Goal: Transaction & Acquisition: Subscribe to service/newsletter

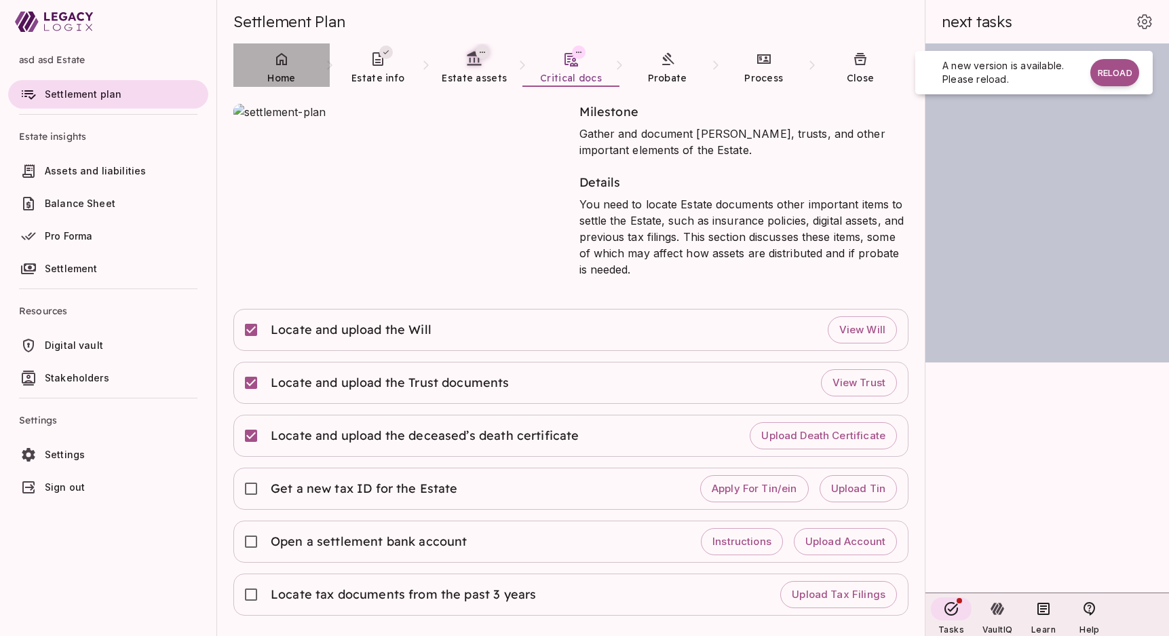
click at [265, 75] on link "Home" at bounding box center [281, 67] width 96 height 49
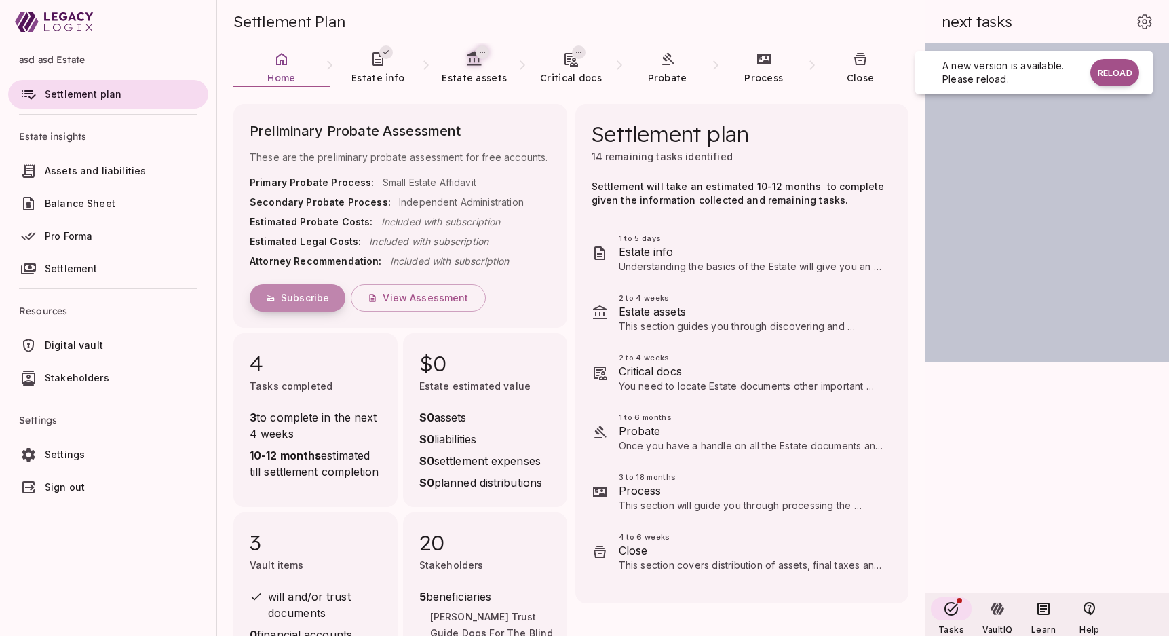
click at [301, 298] on span "Subscribe" at bounding box center [305, 298] width 48 height 12
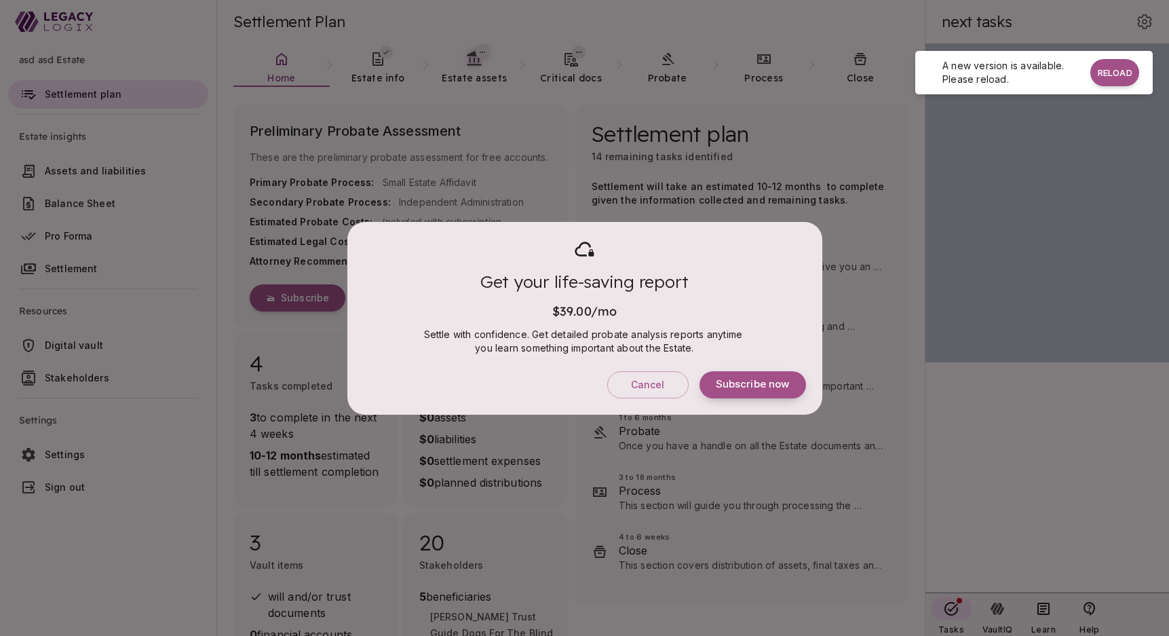
click at [762, 382] on span "Subscribe now" at bounding box center [753, 384] width 74 height 13
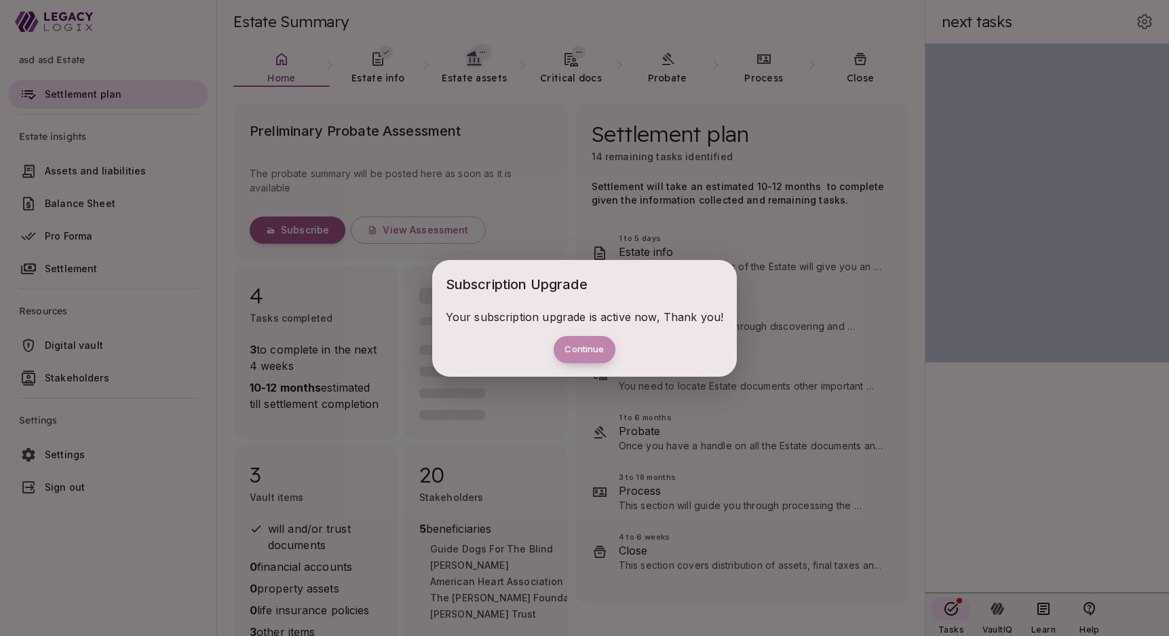
click at [580, 351] on button "Continue" at bounding box center [584, 349] width 61 height 27
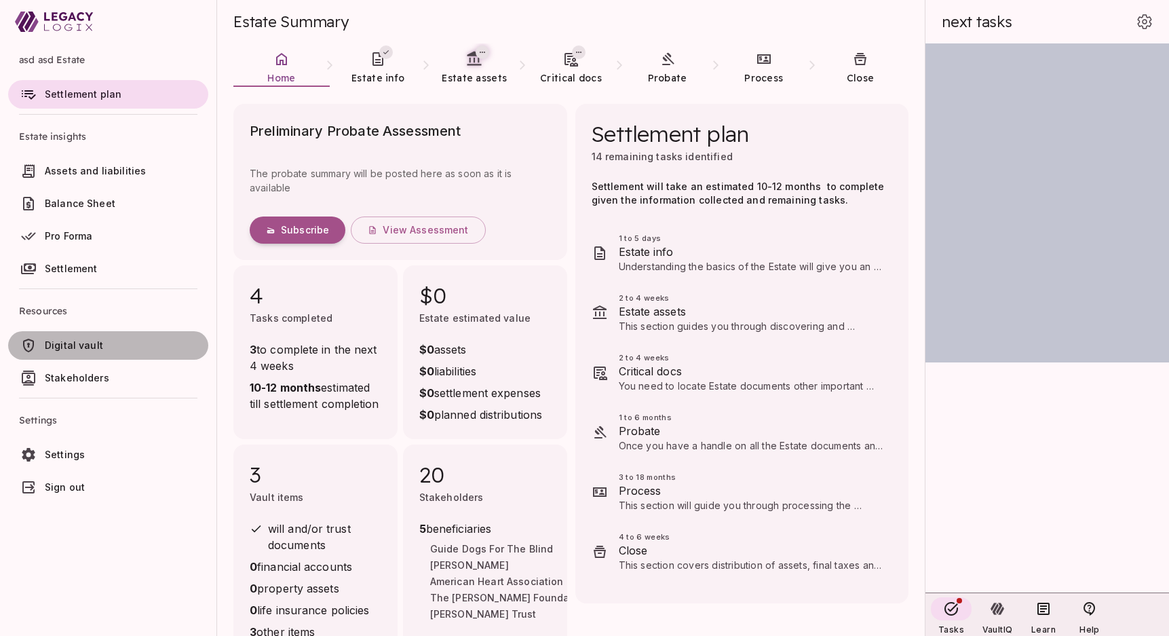
click at [73, 340] on span "Digital vault" at bounding box center [74, 345] width 58 height 12
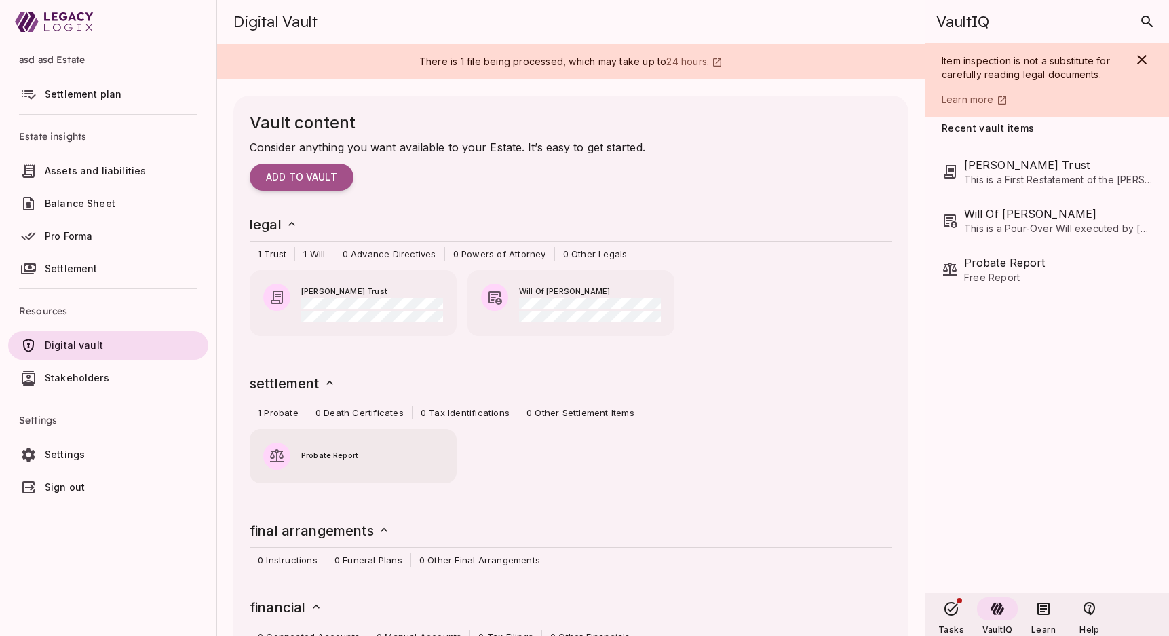
click at [328, 458] on span "Probate Report" at bounding box center [372, 456] width 142 height 12
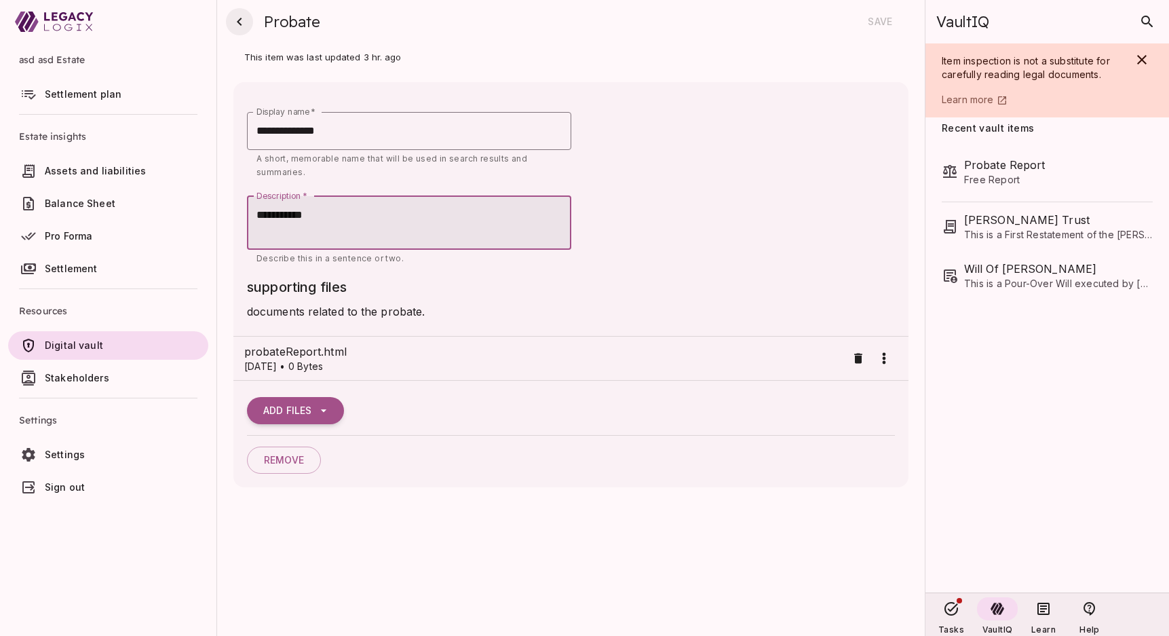
click at [235, 19] on icon "button" at bounding box center [239, 22] width 16 height 16
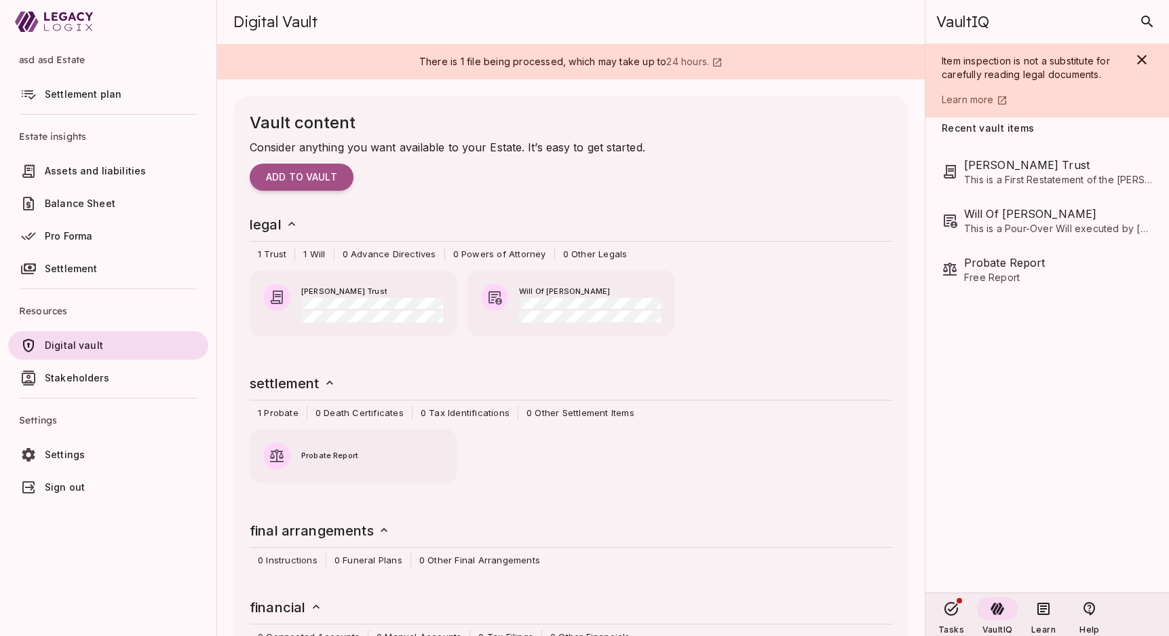
click at [69, 107] on link "Settlement plan" at bounding box center [108, 94] width 200 height 28
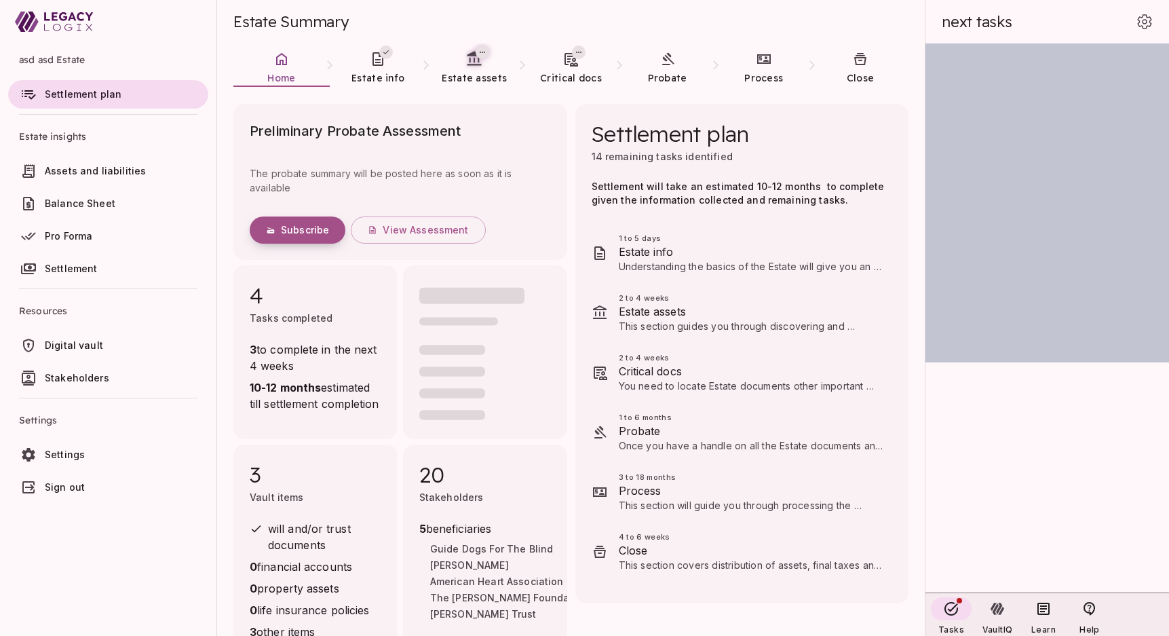
click at [297, 226] on span "Subscribe" at bounding box center [305, 230] width 48 height 12
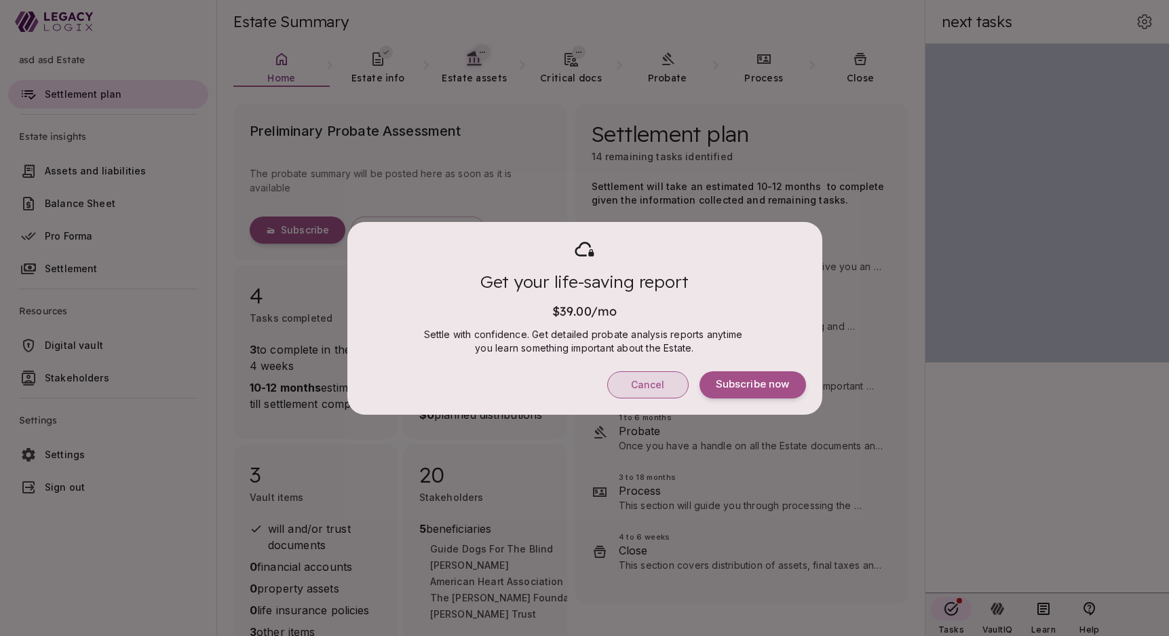
click at [651, 391] on button "Cancel" at bounding box center [647, 384] width 81 height 27
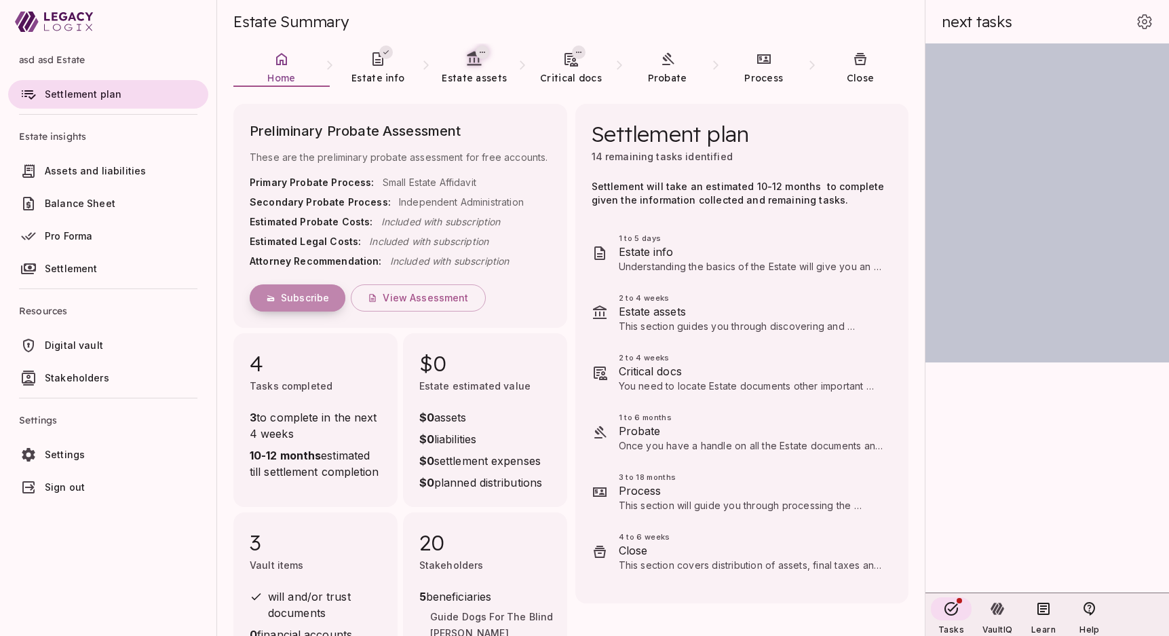
click at [297, 297] on span "Subscribe" at bounding box center [305, 298] width 48 height 12
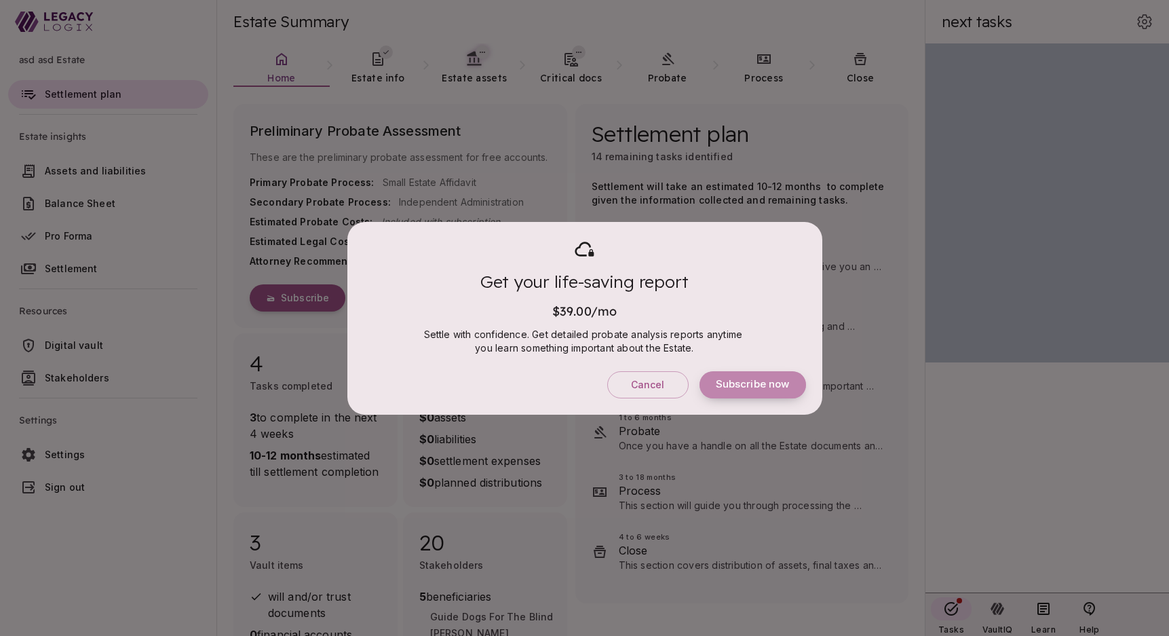
click at [753, 376] on button "Subscribe now" at bounding box center [753, 384] width 107 height 27
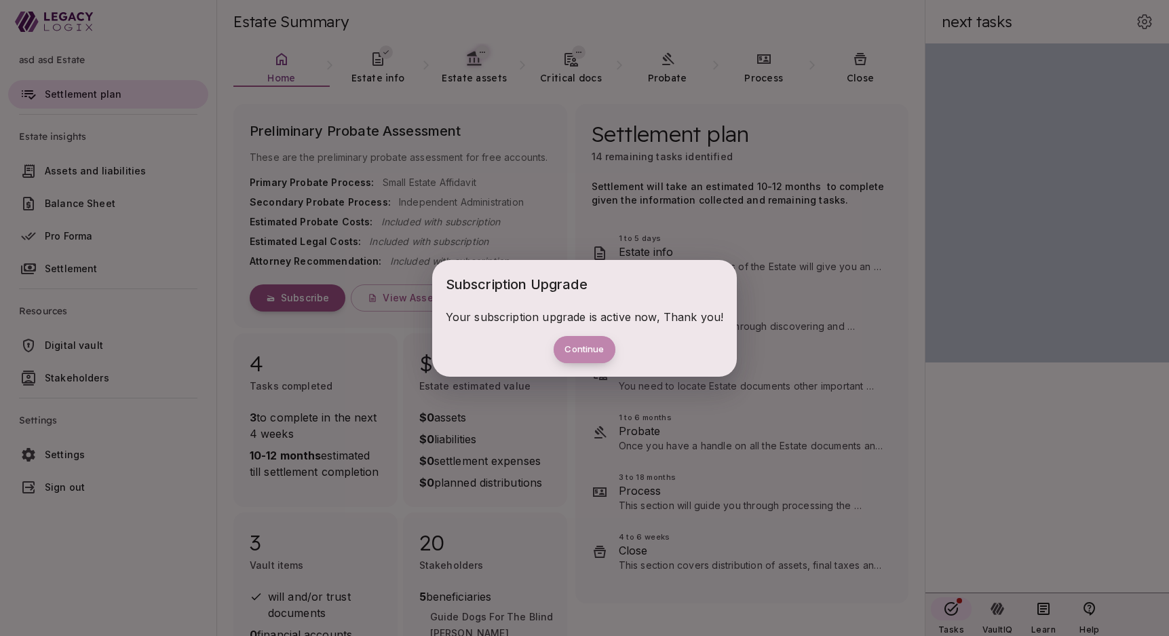
click at [582, 349] on button "Continue" at bounding box center [584, 349] width 61 height 27
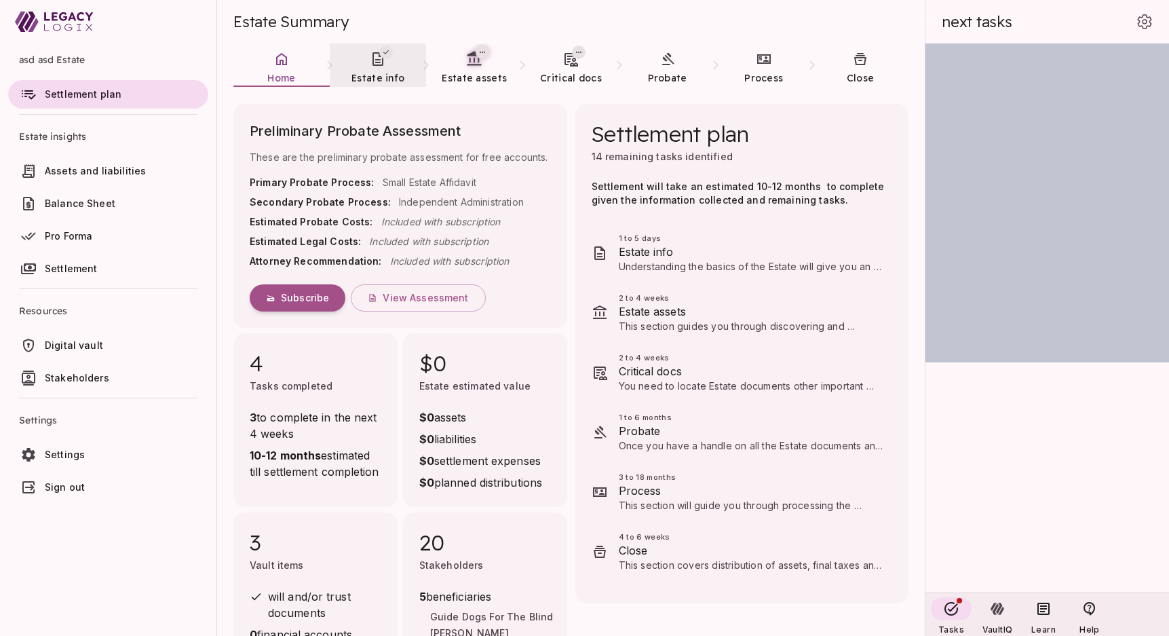
click at [396, 63] on link "Estate info" at bounding box center [378, 67] width 96 height 49
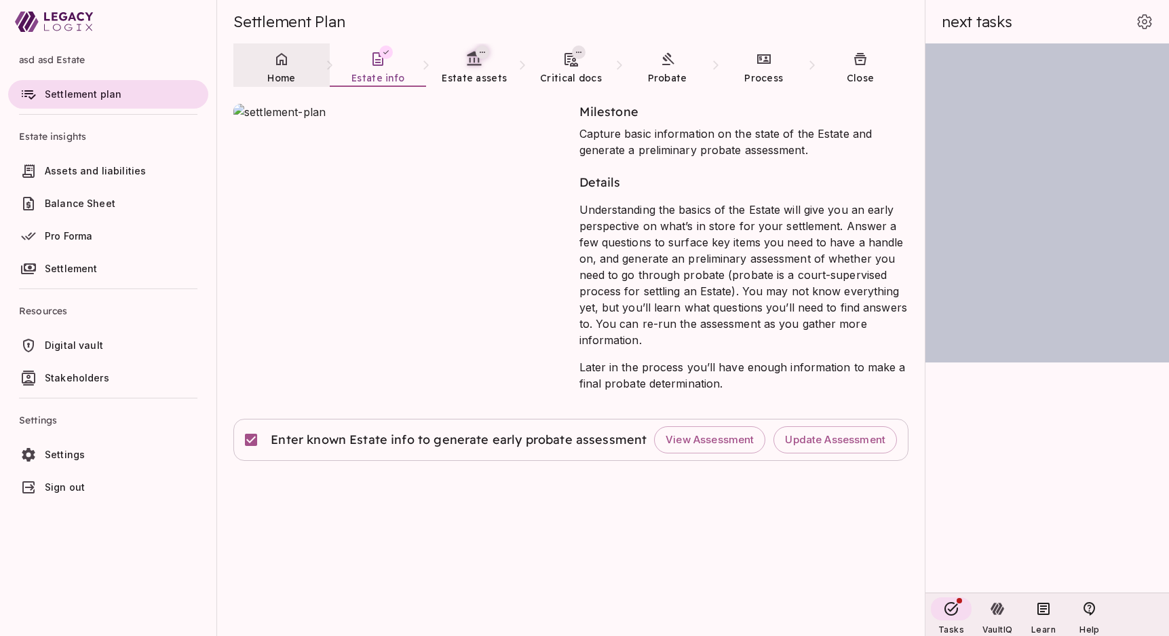
click at [275, 66] on icon at bounding box center [281, 59] width 16 height 16
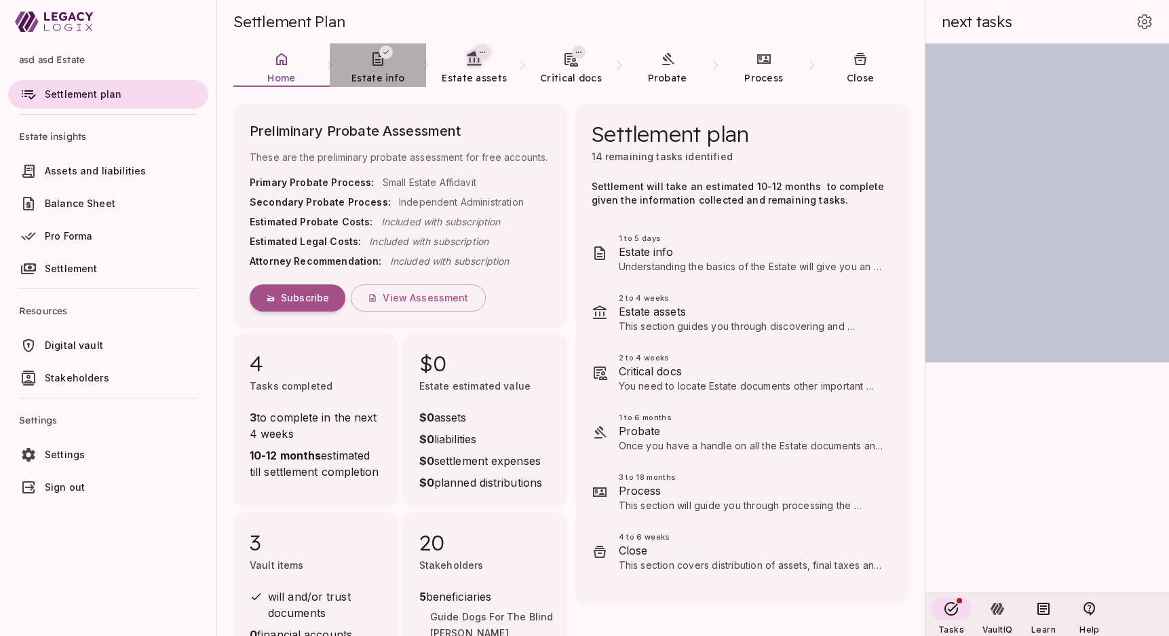
click at [375, 62] on icon at bounding box center [378, 59] width 16 height 16
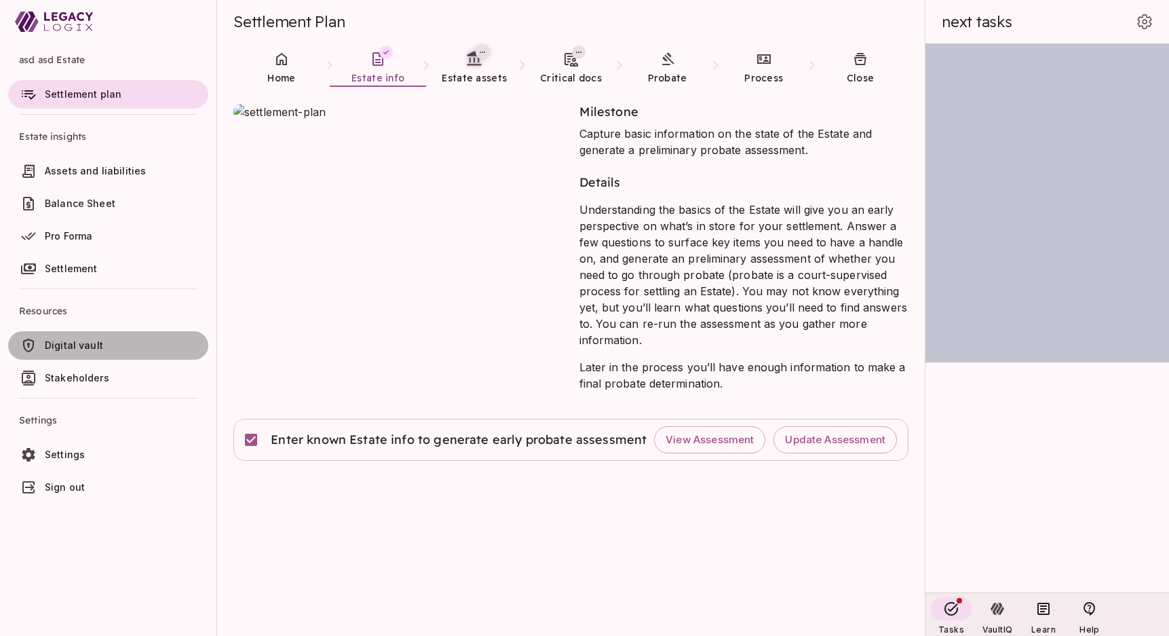
click at [54, 347] on span "Digital vault" at bounding box center [74, 345] width 58 height 12
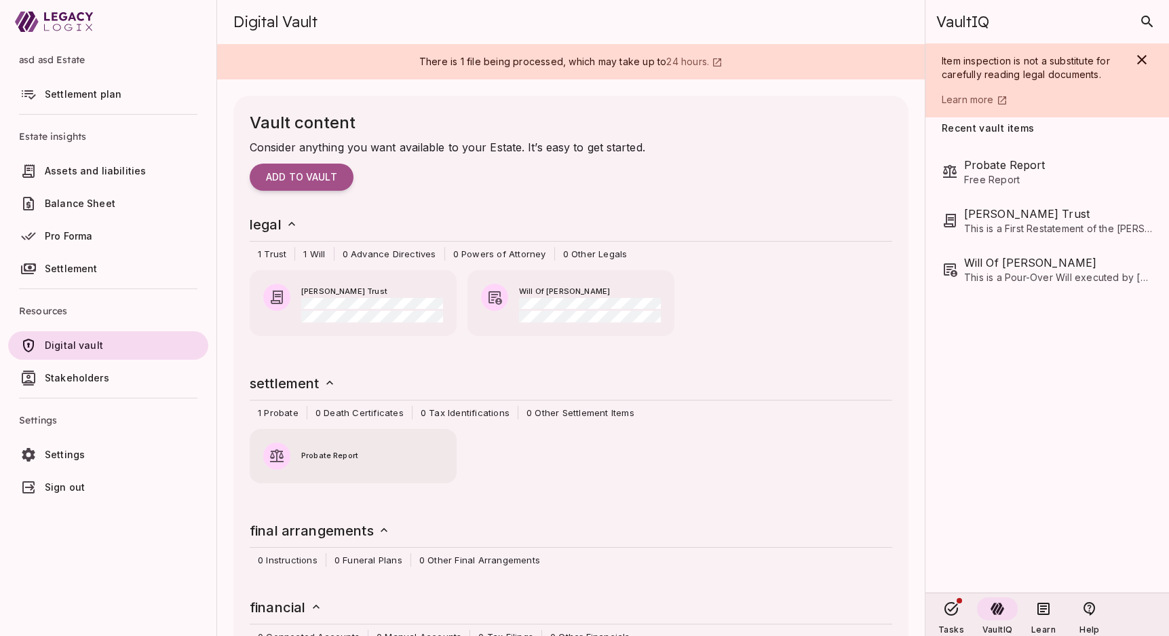
click at [342, 459] on span "Probate Report" at bounding box center [372, 456] width 142 height 12
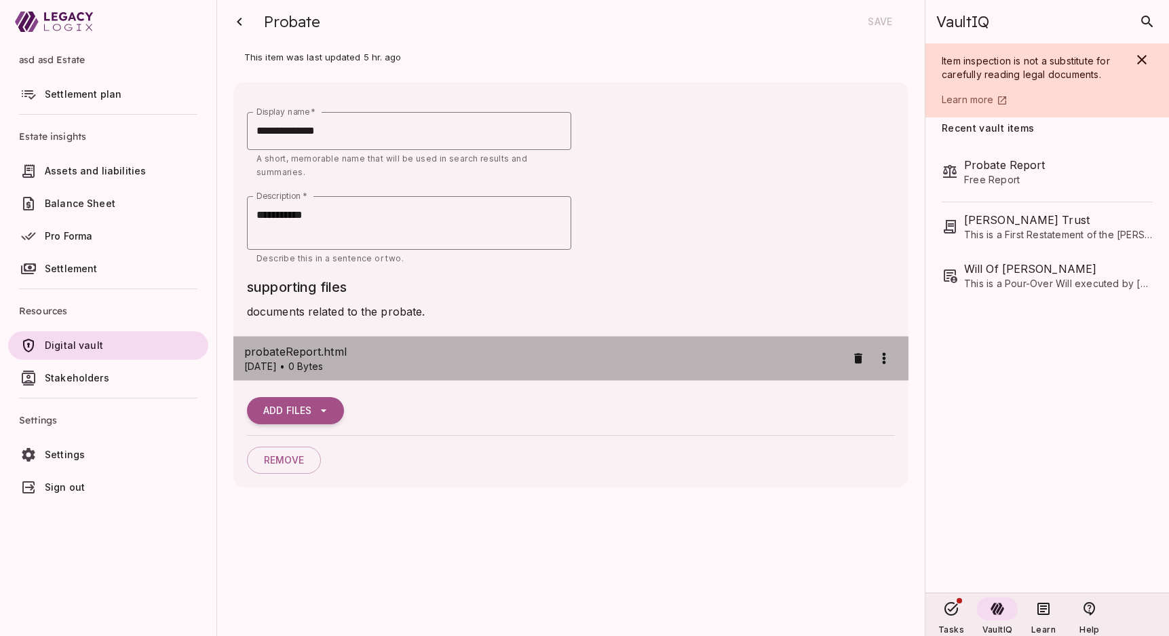
click at [332, 368] on p "[DATE] • 0 Bytes" at bounding box center [545, 367] width 602 height 14
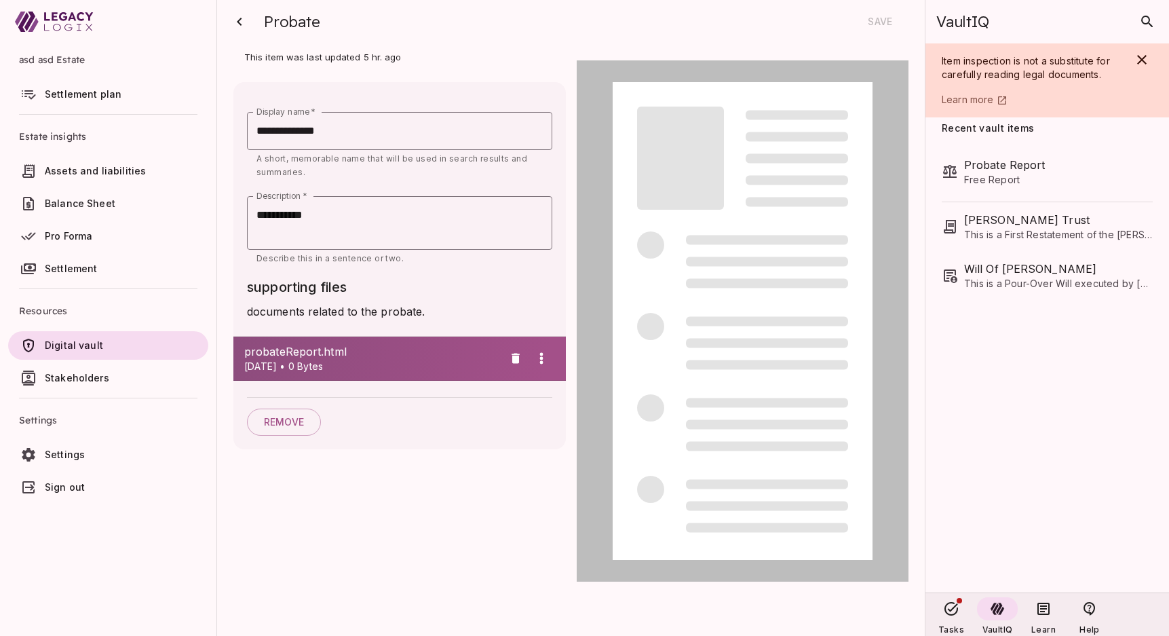
scroll to position [1, 0]
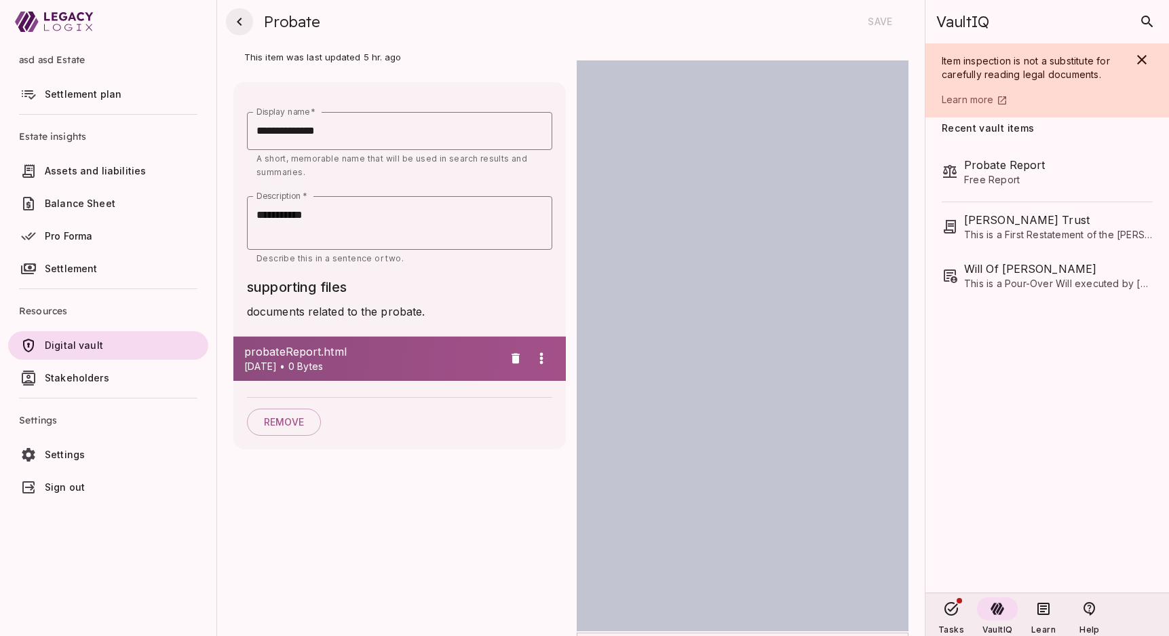
click at [238, 21] on icon "button" at bounding box center [239, 22] width 5 height 8
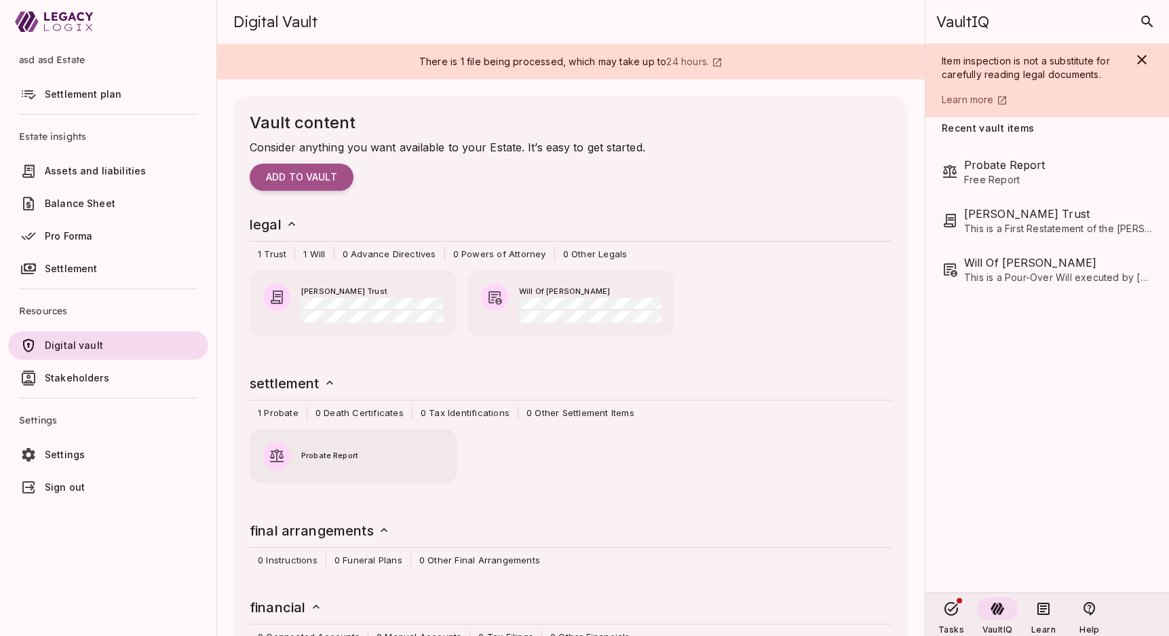
click at [321, 457] on span "Probate Report" at bounding box center [372, 456] width 142 height 12
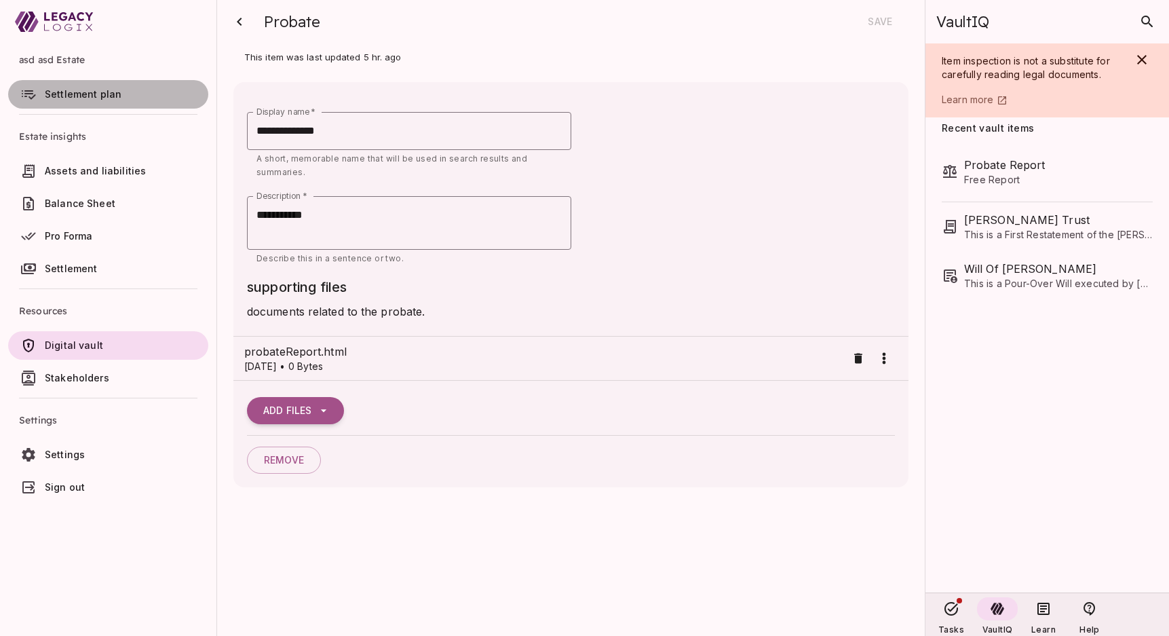
click at [66, 91] on span "Settlement plan" at bounding box center [83, 94] width 77 height 12
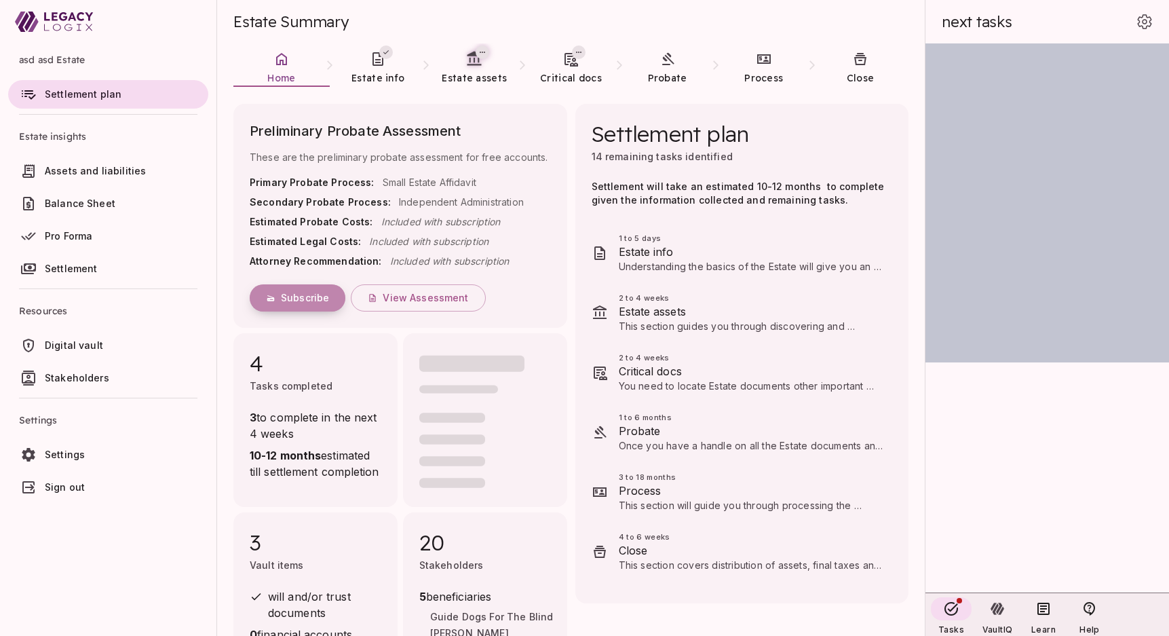
click at [289, 295] on span "Subscribe" at bounding box center [305, 298] width 48 height 12
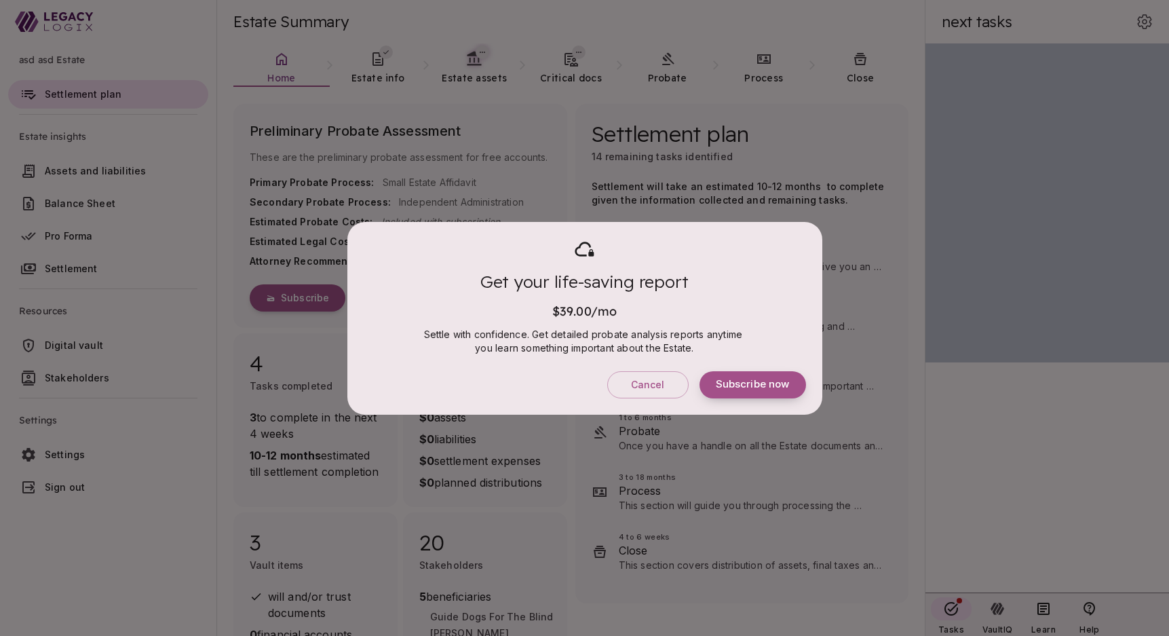
click at [741, 381] on span "Subscribe now" at bounding box center [753, 384] width 74 height 13
